Goal: Information Seeking & Learning: Learn about a topic

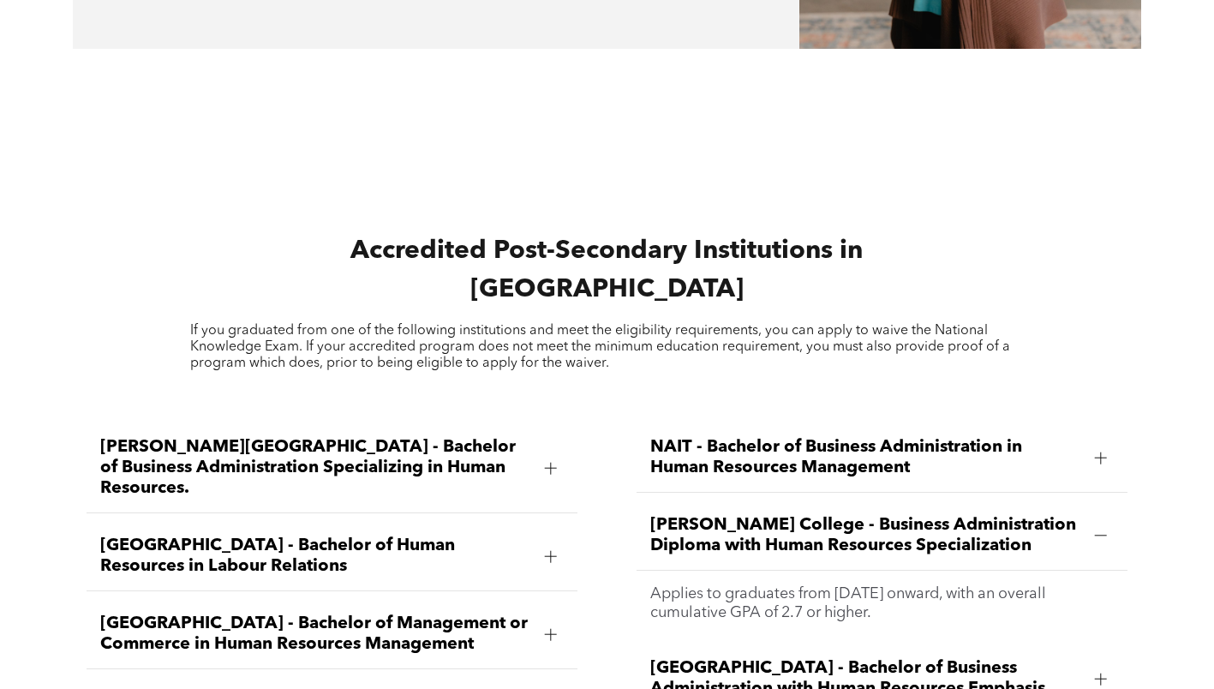
scroll to position [2009, 0]
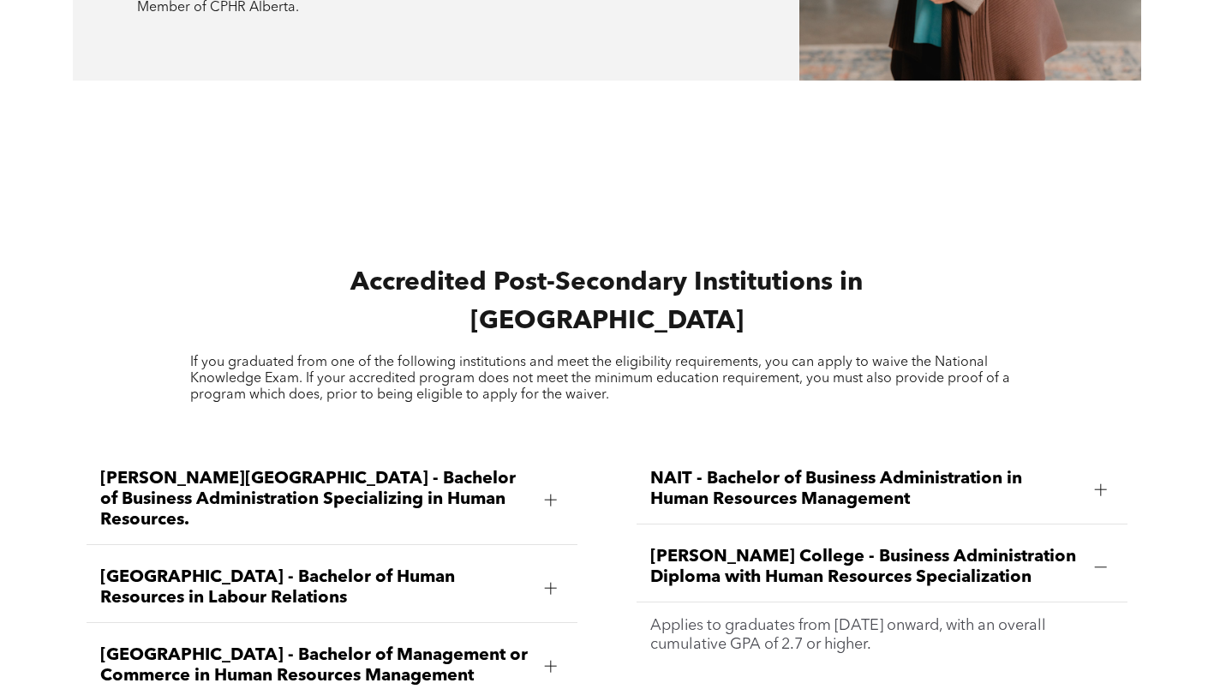
click at [319, 469] on span "[PERSON_NAME][GEOGRAPHIC_DATA] - Bachelor of Business Administration Specializi…" at bounding box center [315, 500] width 431 height 62
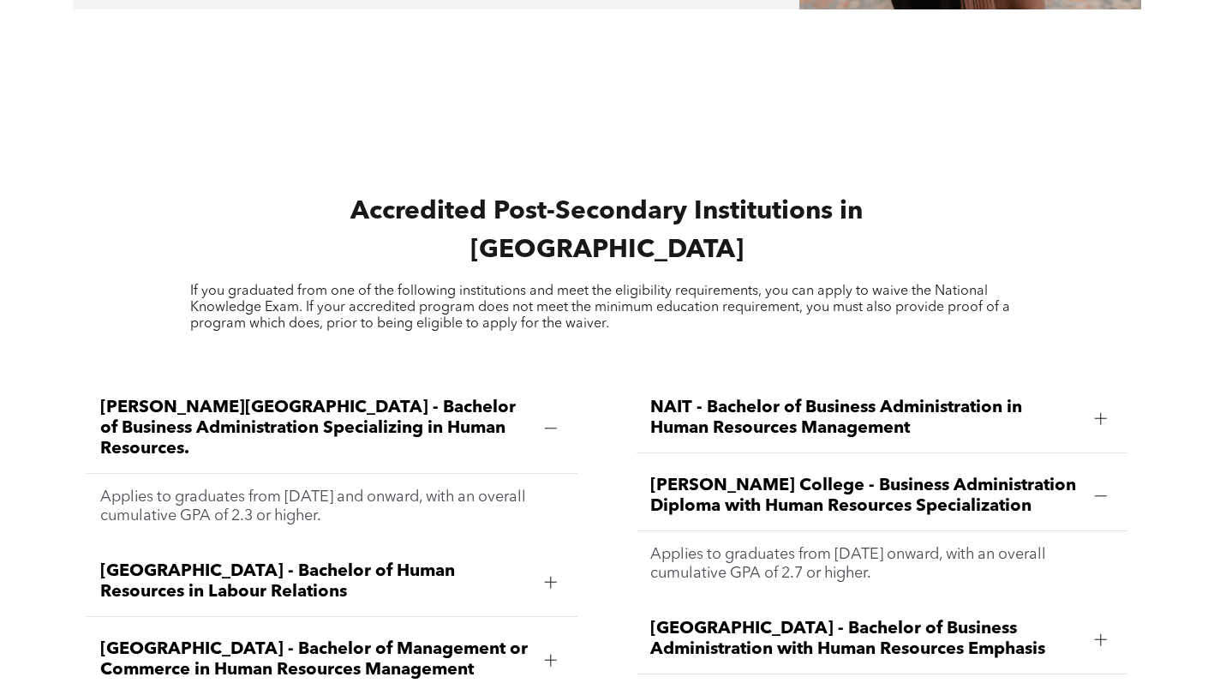
scroll to position [2094, 0]
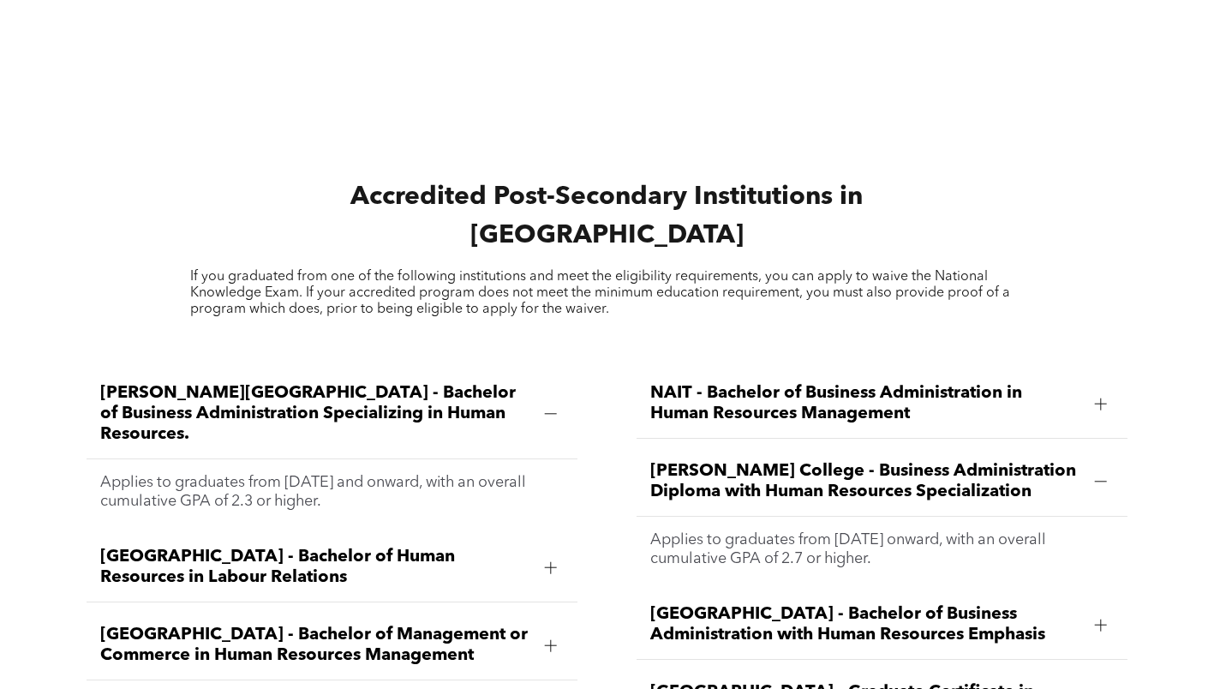
click at [271, 547] on span "[GEOGRAPHIC_DATA] - Bachelor of Human Resources in Labour Relations" at bounding box center [315, 567] width 431 height 41
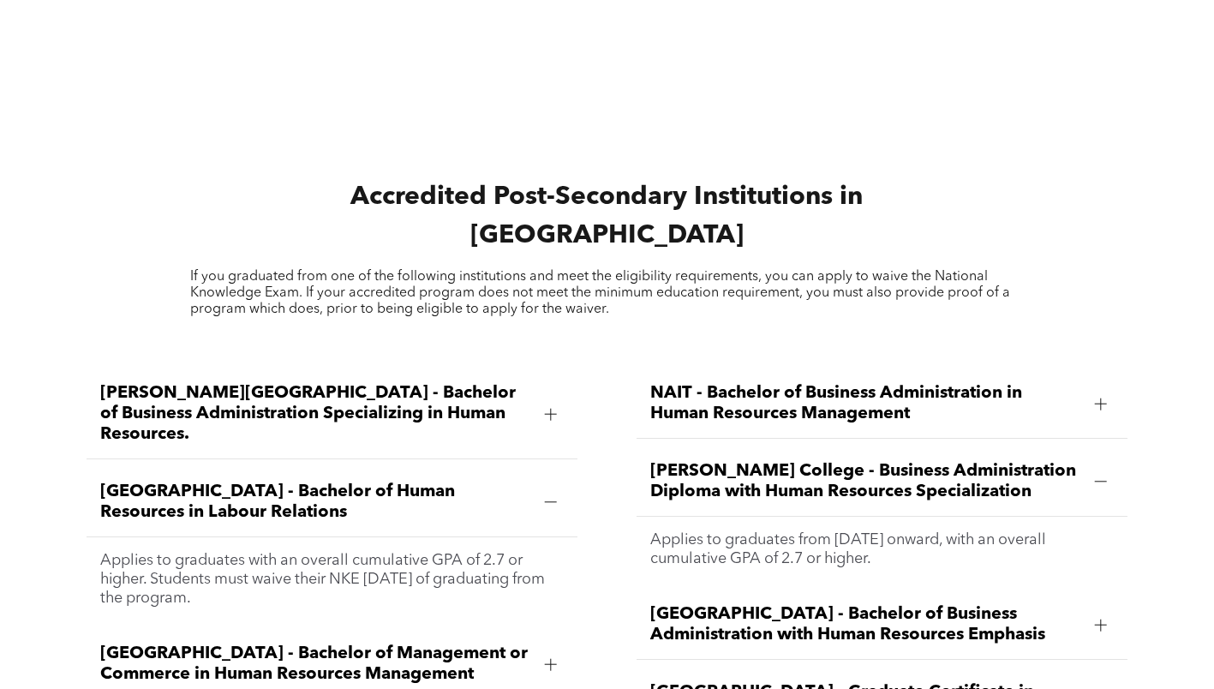
drag, startPoint x: 95, startPoint y: 418, endPoint x: 386, endPoint y: 544, distance: 316.6
click at [386, 544] on li "[GEOGRAPHIC_DATA] - Bachelor of Human Resources in Labour Relations Applies to …" at bounding box center [332, 544] width 491 height 153
copy li "[GEOGRAPHIC_DATA] - Bachelor of Human Resources in Labour Relations Applies to …"
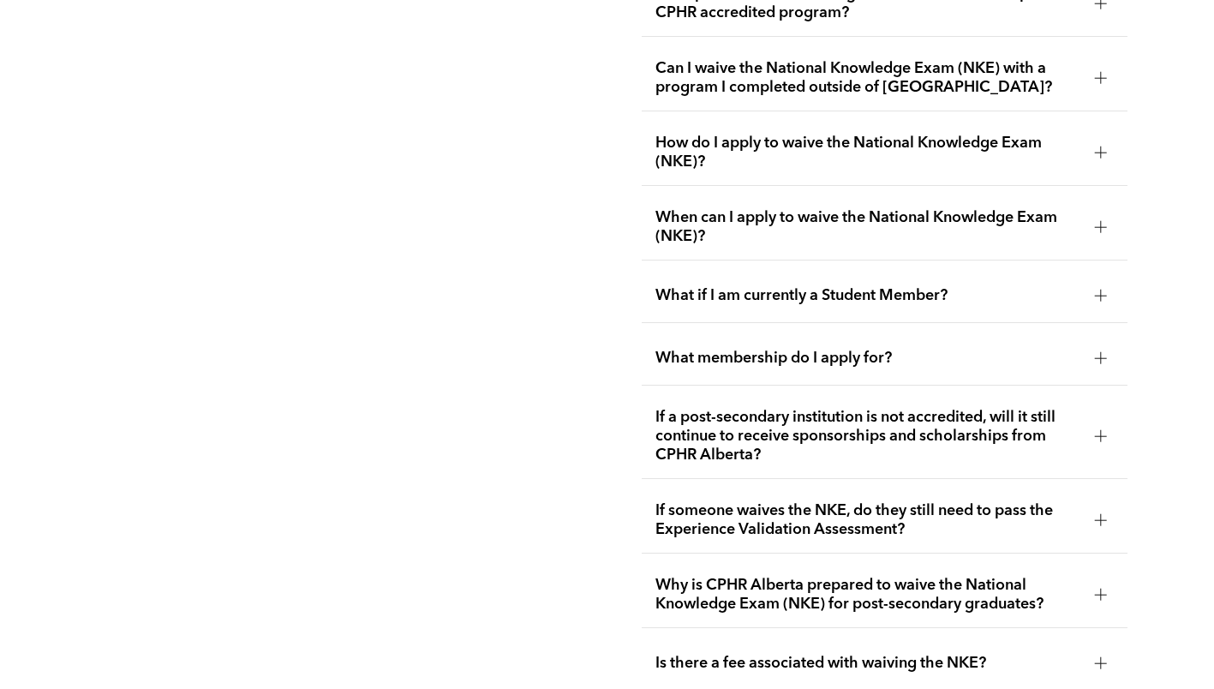
scroll to position [2571, 0]
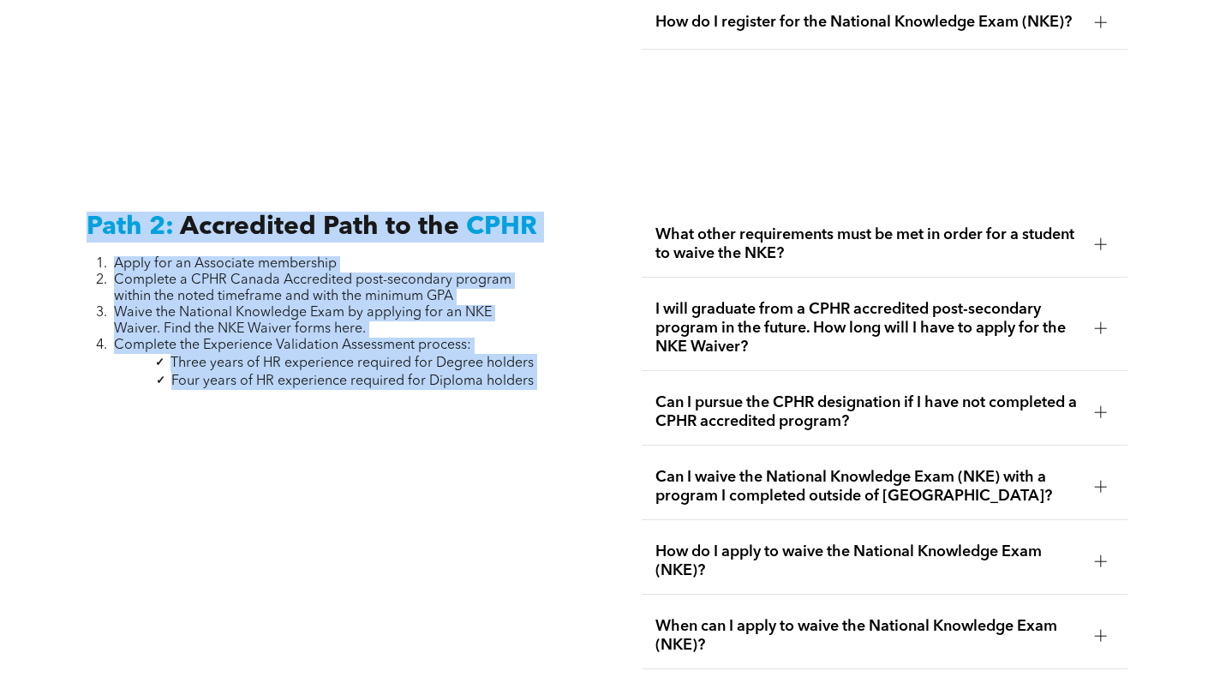
drag, startPoint x: 500, startPoint y: 380, endPoint x: 524, endPoint y: 377, distance: 25.1
drag, startPoint x: 536, startPoint y: 371, endPoint x: 87, endPoint y: 210, distance: 477.9
copy div "Path 2: Accredited Path to the CPHR Apply for an Associate membership Complete …"
